Goal: Communication & Community: Answer question/provide support

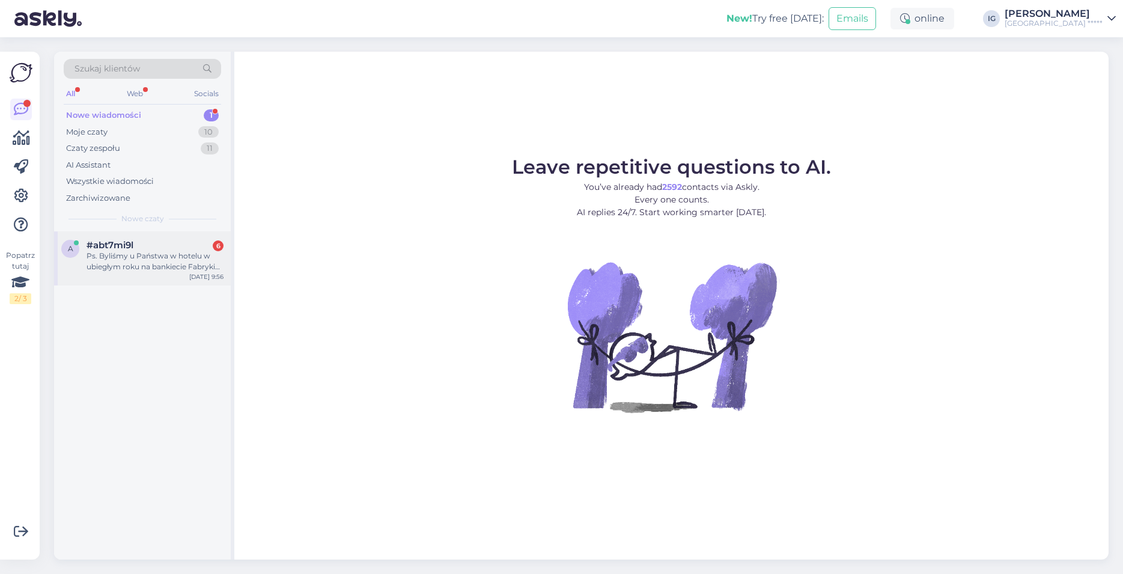
click at [124, 251] on div "Ps. Byliśmy u Państwa w hotelu w ubiegłym roku na bankiecie Fabryki Papieru Kac…" at bounding box center [155, 262] width 137 height 22
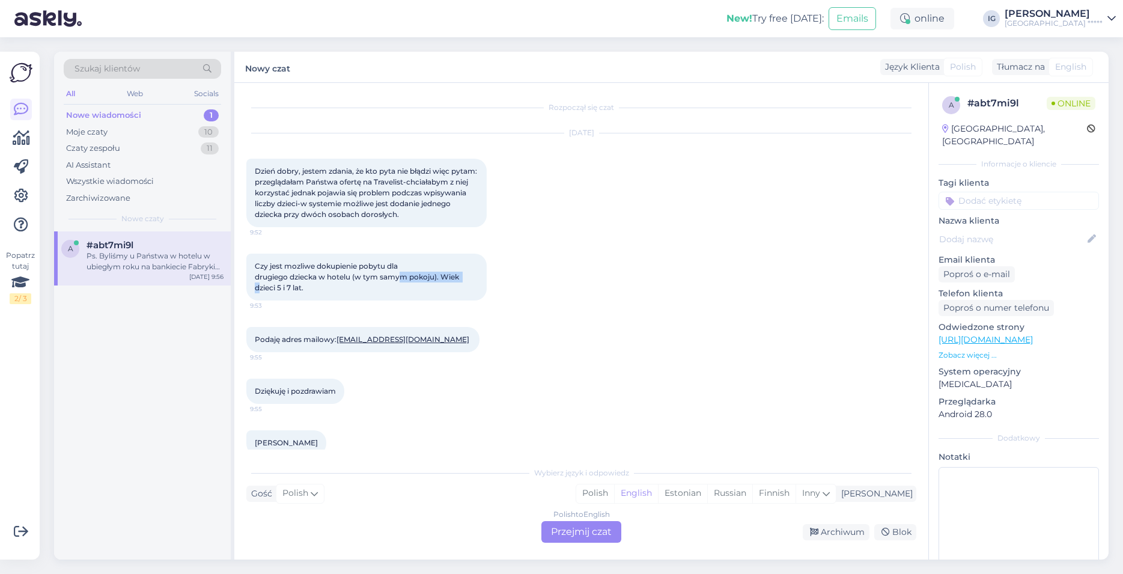
drag, startPoint x: 261, startPoint y: 282, endPoint x: 403, endPoint y: 279, distance: 142.5
click at [403, 279] on div "Czy jest mozliwe dokupienie pobytu dla drugiego dziecka w hotelu (w tym samym p…" at bounding box center [366, 277] width 240 height 47
click at [426, 286] on div "Czy jest mozliwe dokupienie pobytu dla drugiego dziecka w hotelu (w tym samym p…" at bounding box center [366, 277] width 240 height 47
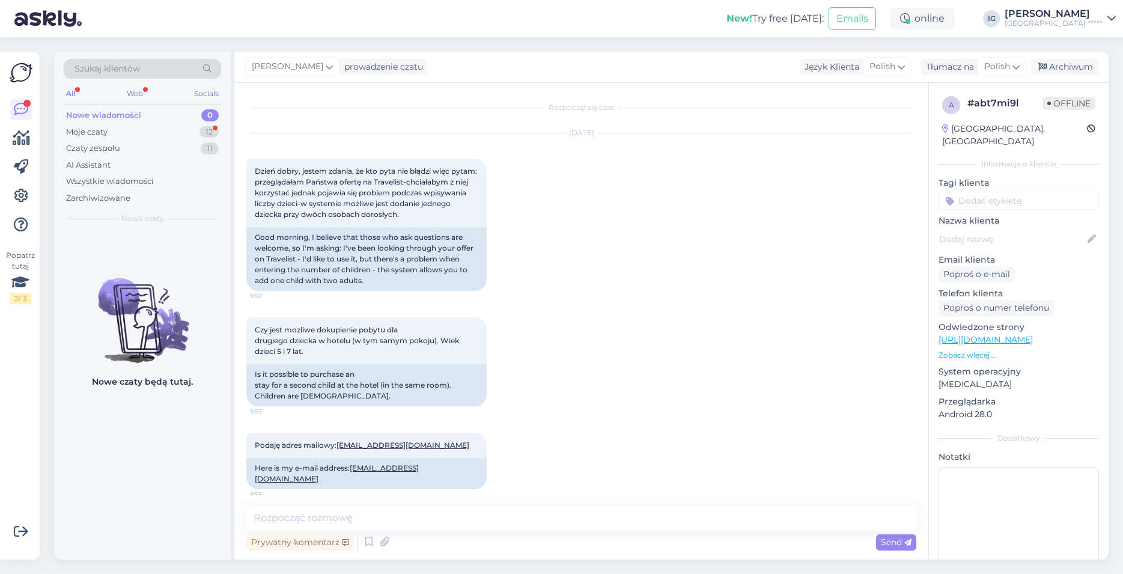
scroll to position [341, 0]
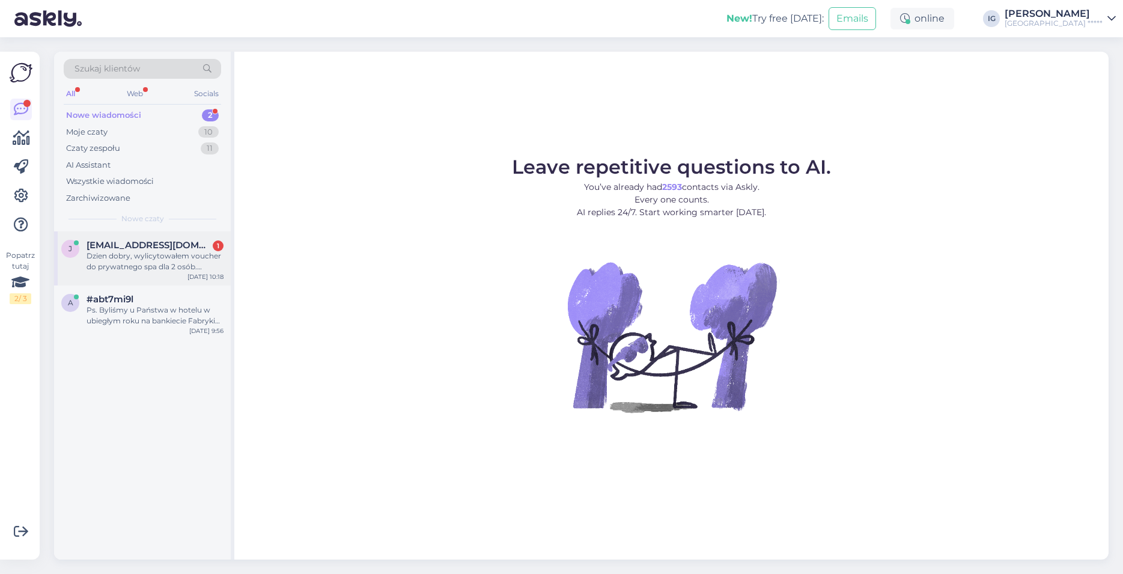
click at [138, 252] on div "Dzien dobry, wylicytowałem voucher do prywatnego spa dla 2 osób. Podgrzewane ma…" at bounding box center [155, 262] width 137 height 22
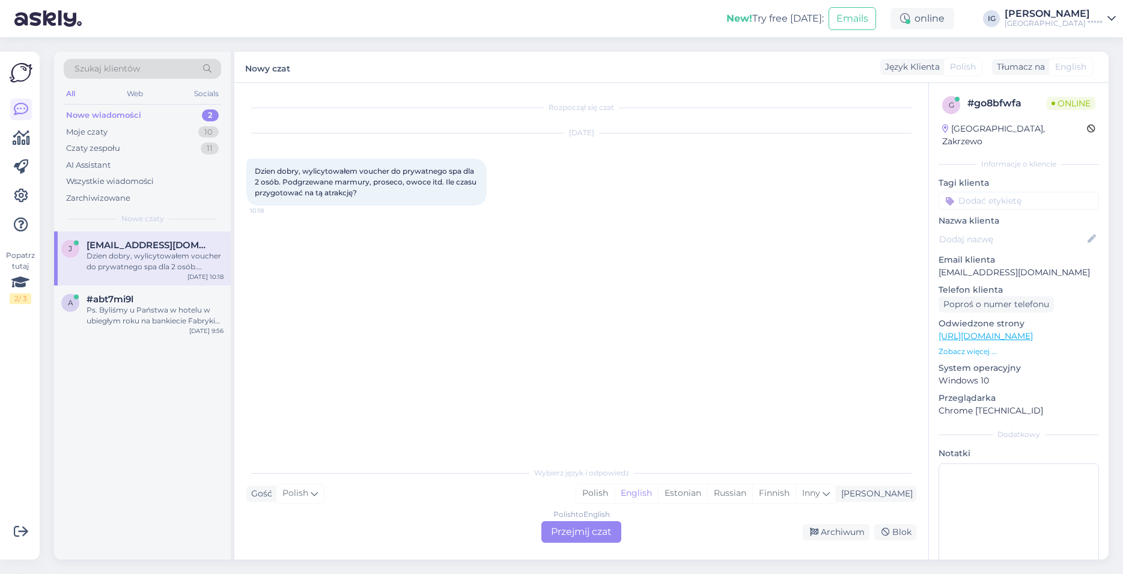
click at [584, 531] on div "Polish to English Przejmij czat" at bounding box center [581, 532] width 80 height 22
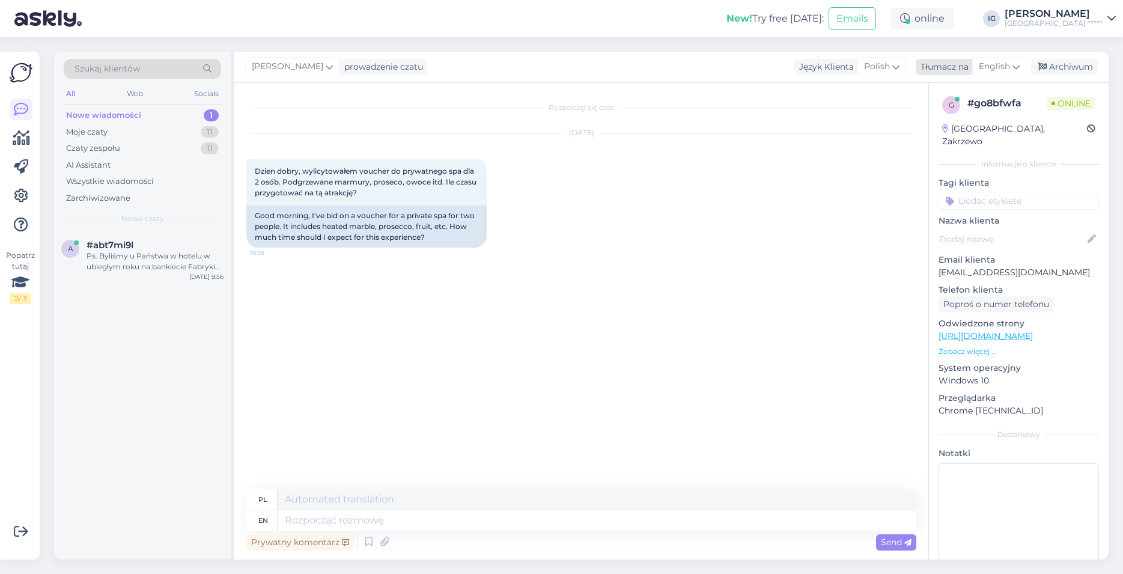
click at [996, 64] on span "English" at bounding box center [994, 66] width 31 height 13
type input "po"
click at [952, 121] on link "Polish" at bounding box center [971, 120] width 132 height 19
click at [335, 519] on textarea at bounding box center [581, 517] width 670 height 25
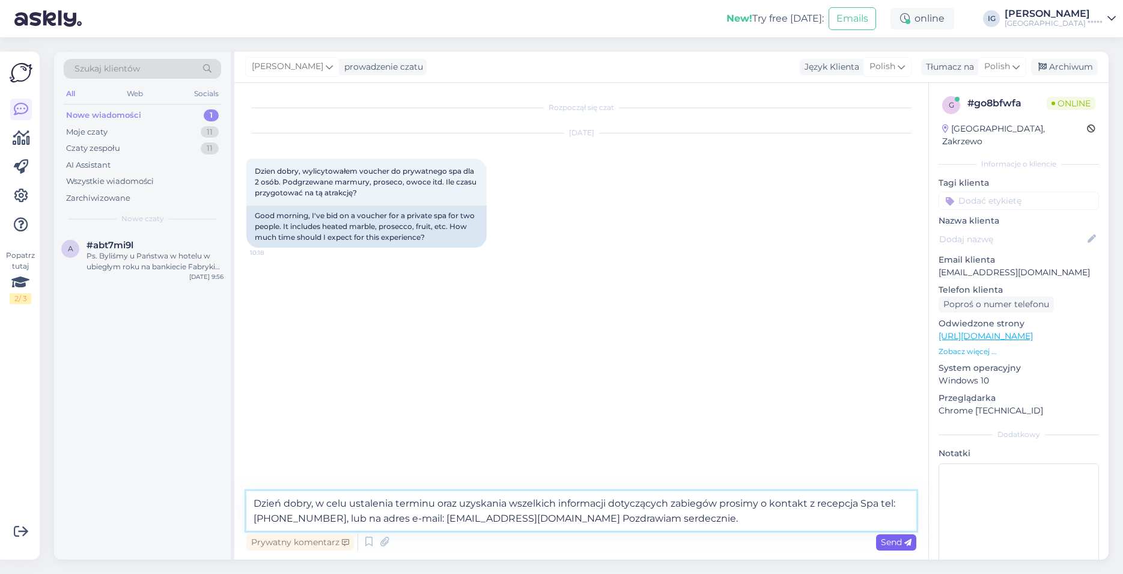
type textarea "Dzień dobry, w celu ustalenia terminu oraz uzyskania wszelkich informacji dotyc…"
click at [896, 544] on span "Send" at bounding box center [896, 542] width 31 height 11
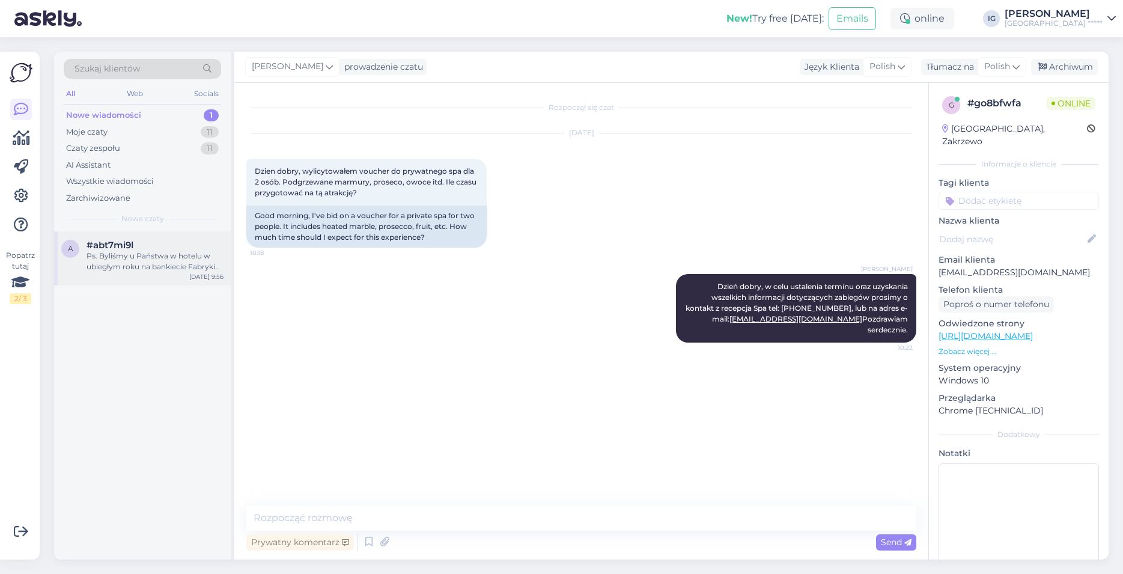
click at [121, 245] on span "#abt7mi9l" at bounding box center [110, 245] width 47 height 11
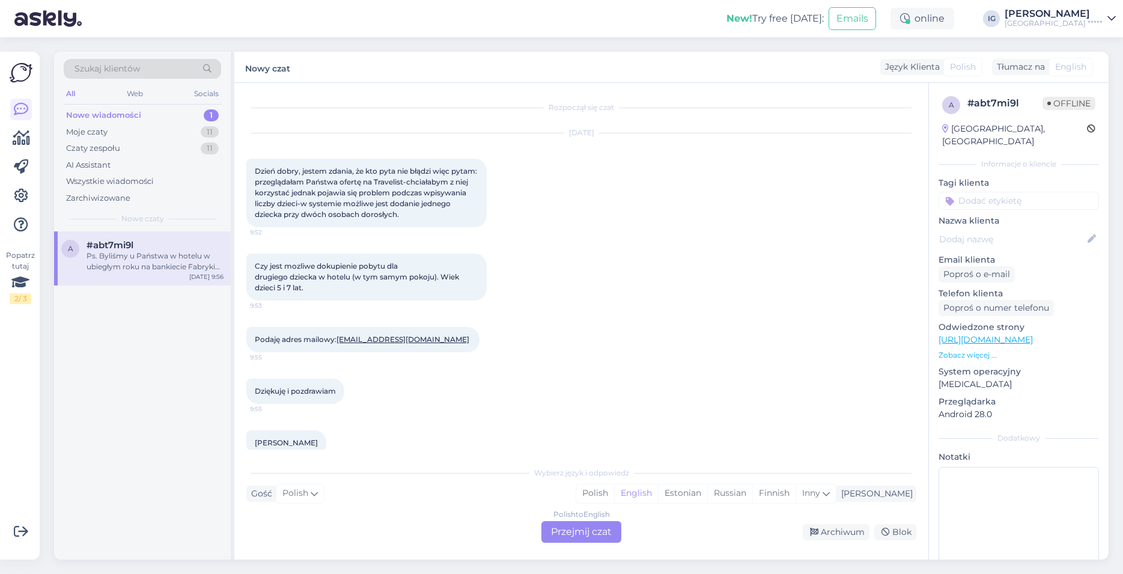
scroll to position [93, 0]
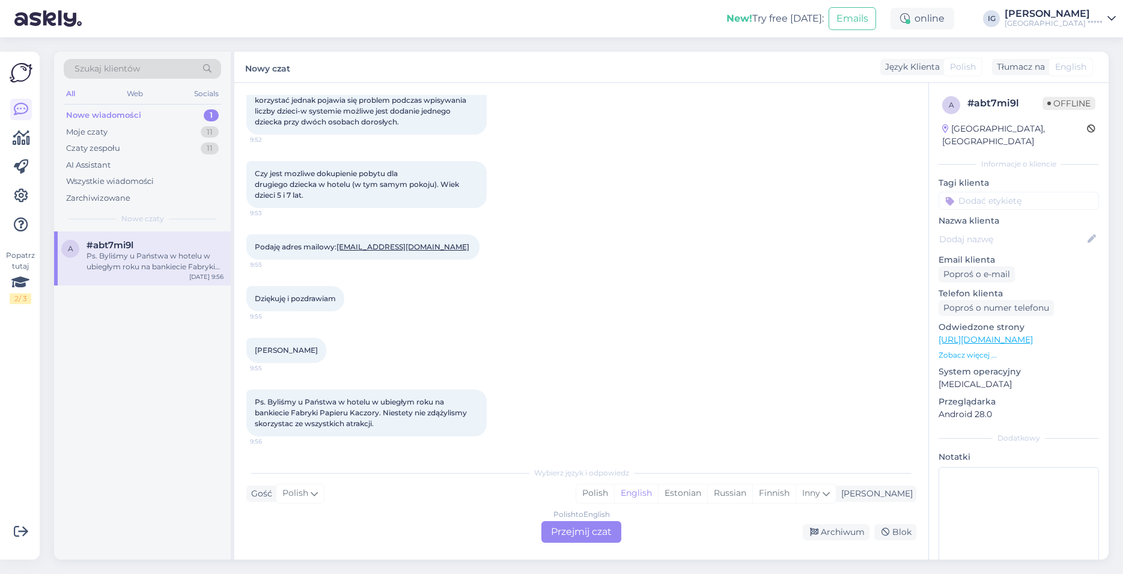
click at [581, 533] on div "Polish to English Przejmij czat" at bounding box center [581, 532] width 80 height 22
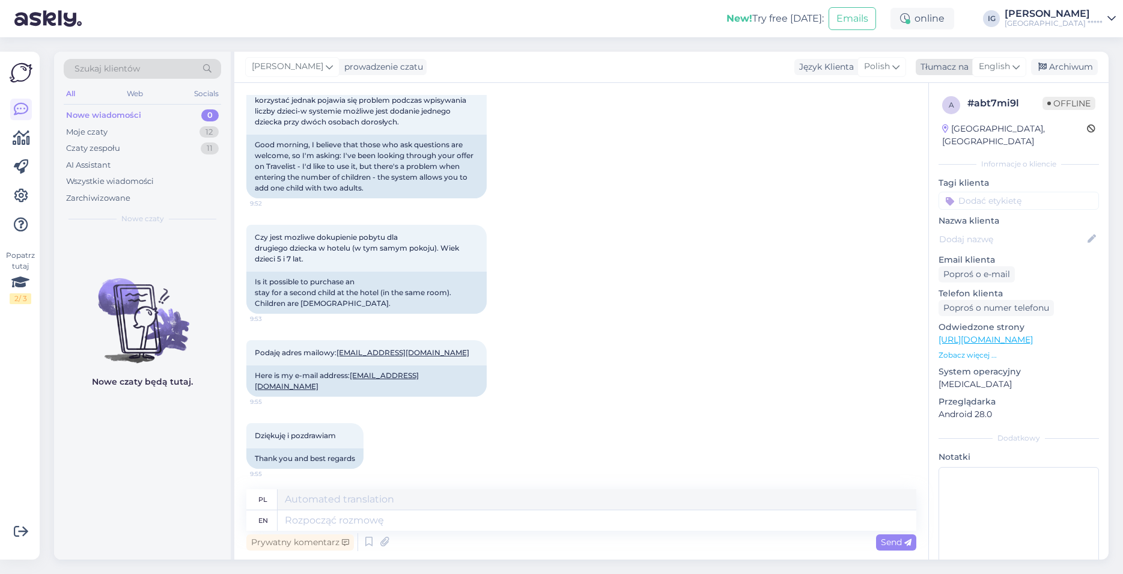
click at [1013, 63] on icon at bounding box center [1016, 66] width 7 height 13
click at [955, 122] on link "Polish" at bounding box center [971, 120] width 132 height 19
drag, startPoint x: 294, startPoint y: 519, endPoint x: 303, endPoint y: 517, distance: 9.9
click at [293, 519] on textarea at bounding box center [581, 517] width 670 height 25
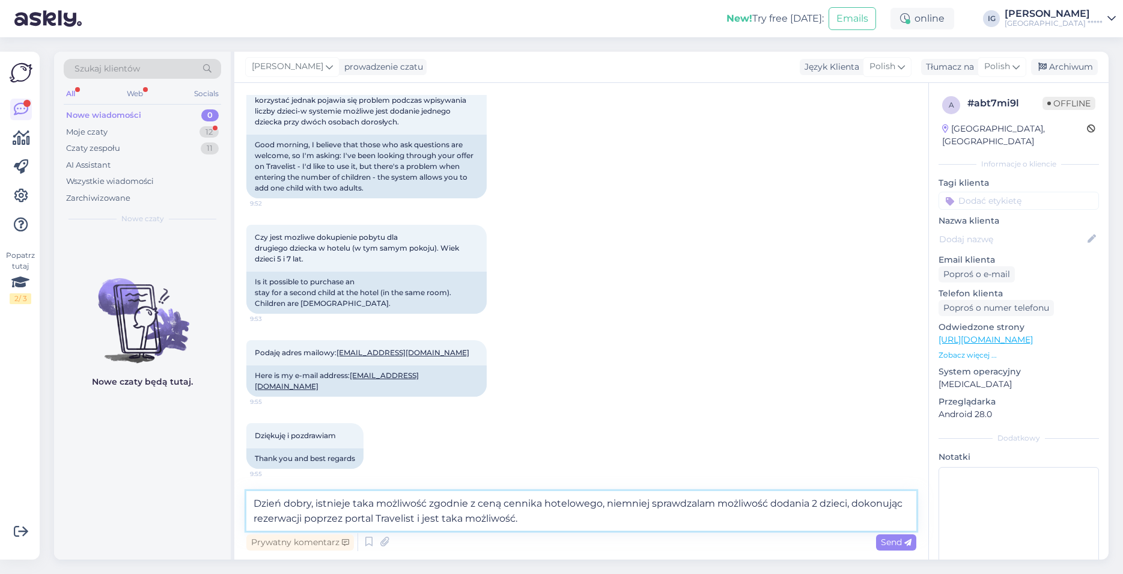
scroll to position [24, 0]
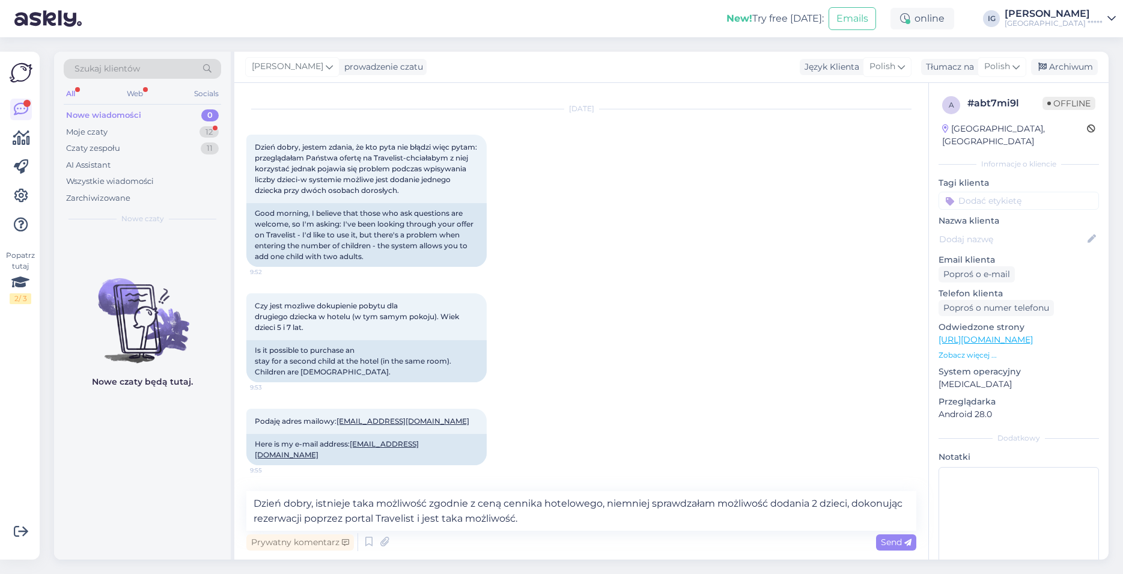
click at [637, 340] on div "Czy jest mozliwe dokupienie pobytu dla drugiego dziecka w hotelu (w tym samym p…" at bounding box center [581, 337] width 670 height 115
click at [539, 517] on textarea "Dzień dobry, istnieje taka możliwość zgodnie z ceną cennika hotelowego, niemnie…" at bounding box center [581, 511] width 670 height 40
type textarea "Dzień dobry, istnieje taka możliwość zgodnie z ceną cennika hotelowego, niemnie…"
click at [901, 540] on span "Send" at bounding box center [896, 542] width 31 height 11
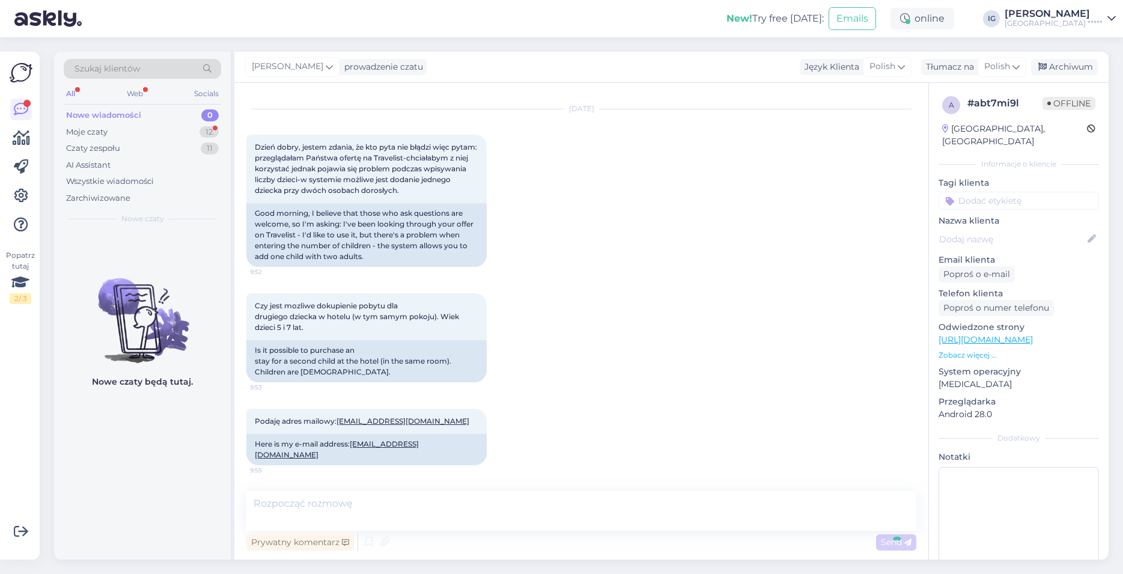
scroll to position [341, 0]
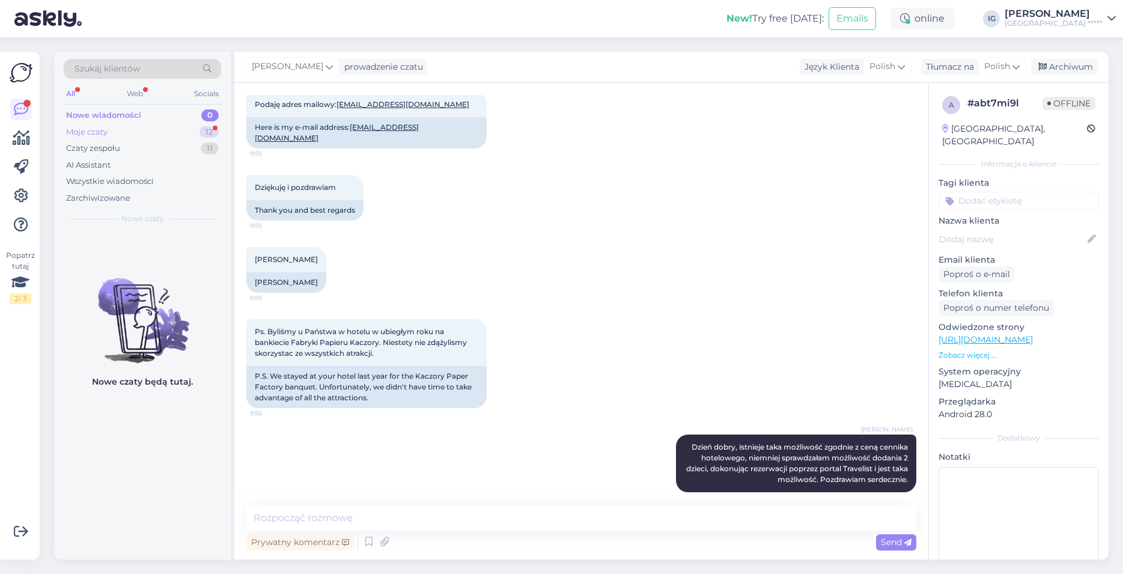
click at [94, 132] on div "Moje czaty" at bounding box center [86, 132] width 41 height 12
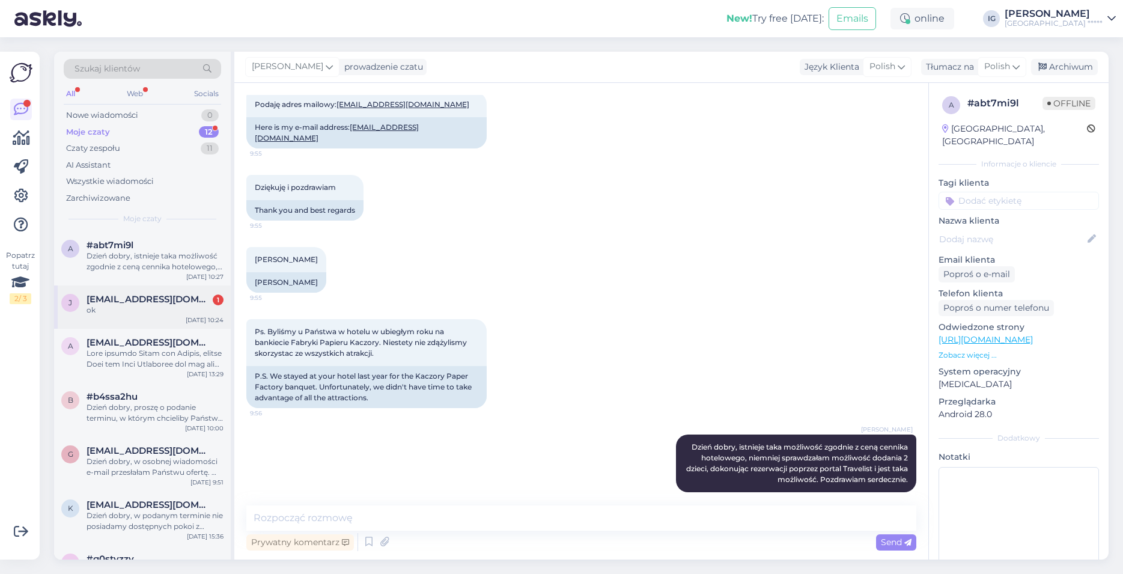
click at [127, 301] on span "jaroszbartosz1992@gmail.com" at bounding box center [149, 299] width 125 height 11
